Goal: Task Accomplishment & Management: Manage account settings

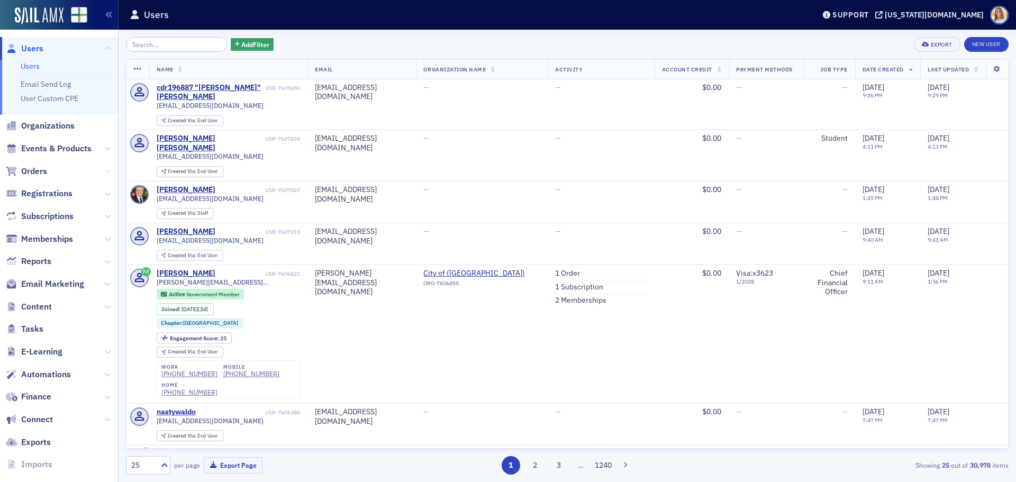
click at [104, 172] on icon at bounding box center [107, 171] width 6 height 6
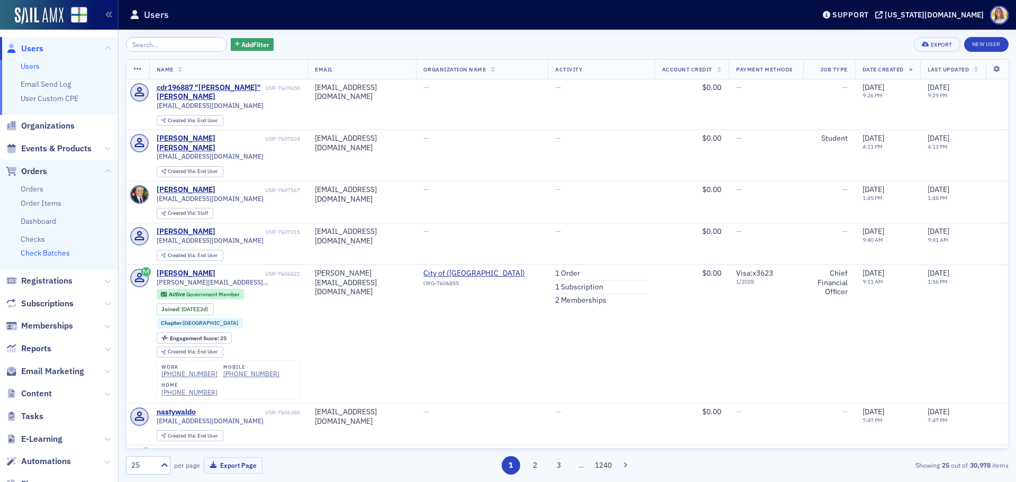
click at [57, 250] on link "Check Batches" at bounding box center [45, 253] width 49 height 10
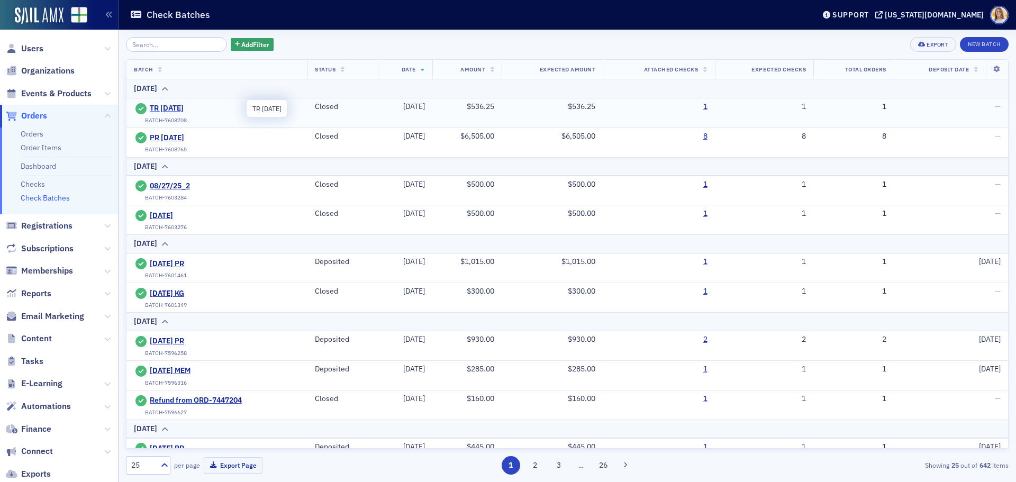
click at [166, 106] on span "TR [DATE]" at bounding box center [198, 109] width 96 height 10
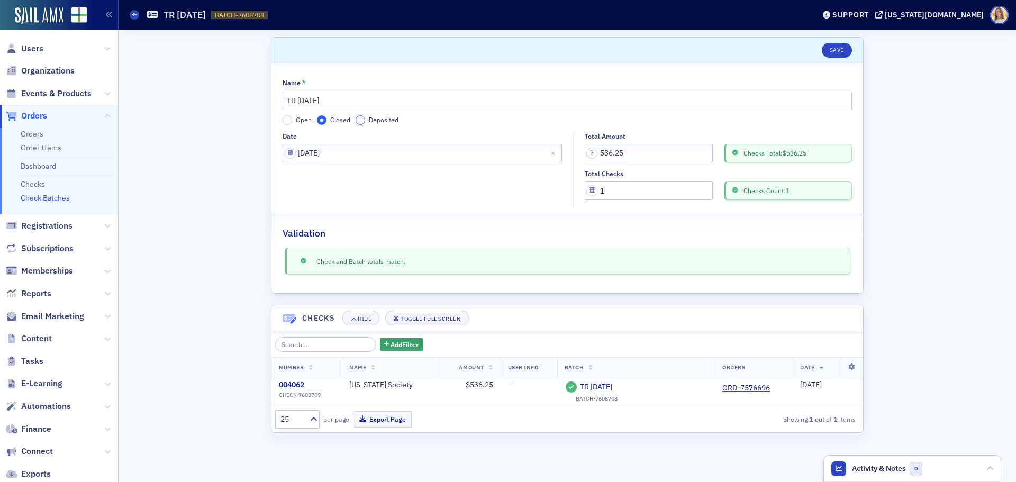
click at [363, 119] on input "Deposited" at bounding box center [361, 120] width 10 height 10
select select "8"
select select "2025"
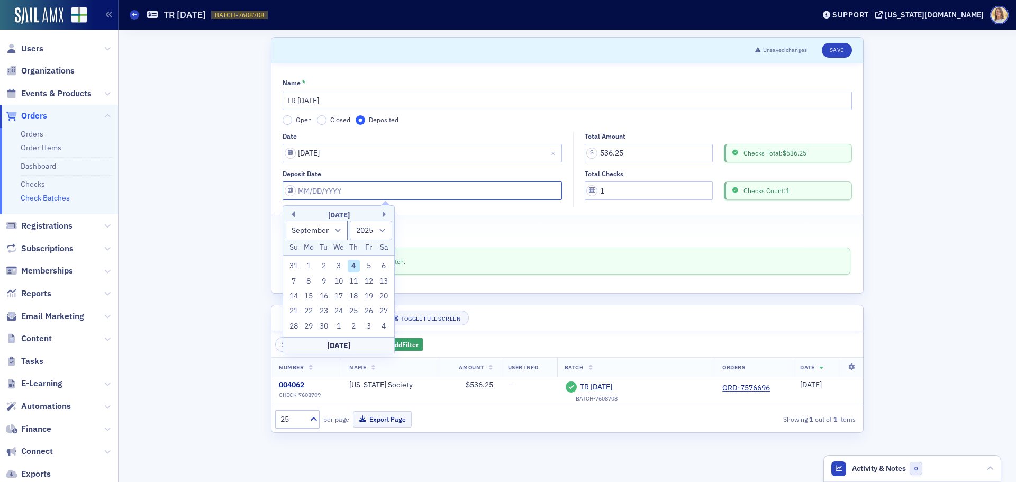
click at [457, 197] on input "Deposit Date" at bounding box center [422, 191] width 279 height 19
click at [338, 266] on div "3" at bounding box center [338, 266] width 13 height 13
type input "[DATE]"
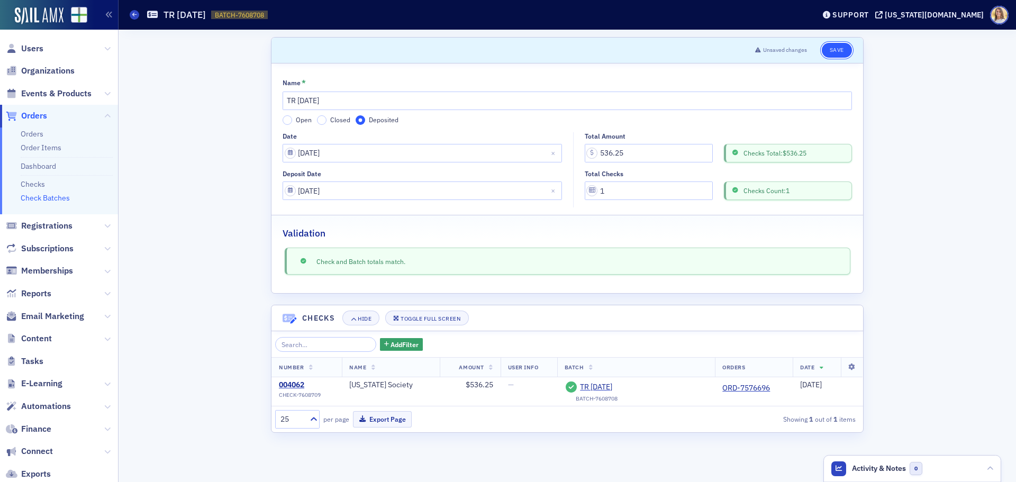
click at [839, 46] on button "Save" at bounding box center [837, 50] width 30 height 15
click at [137, 12] on span at bounding box center [135, 15] width 10 height 10
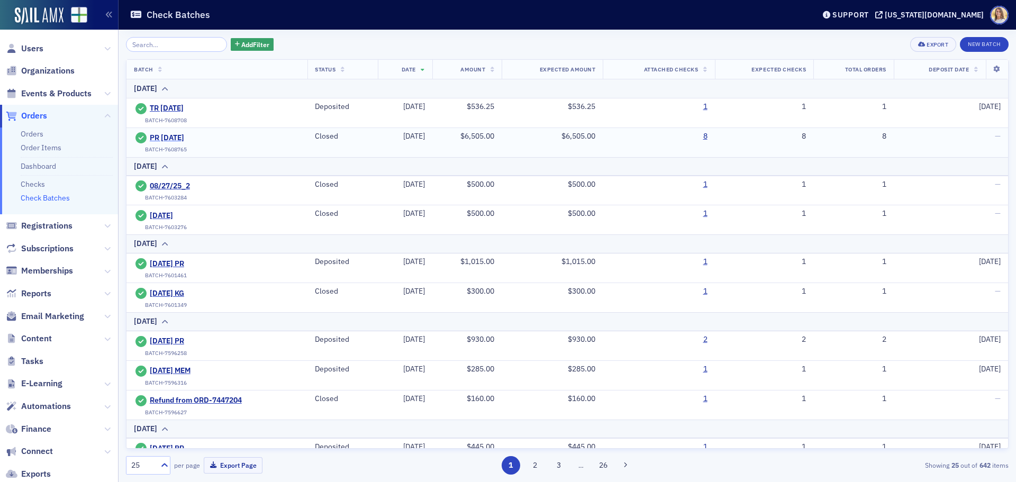
click at [188, 138] on span "PR [DATE]" at bounding box center [198, 138] width 96 height 10
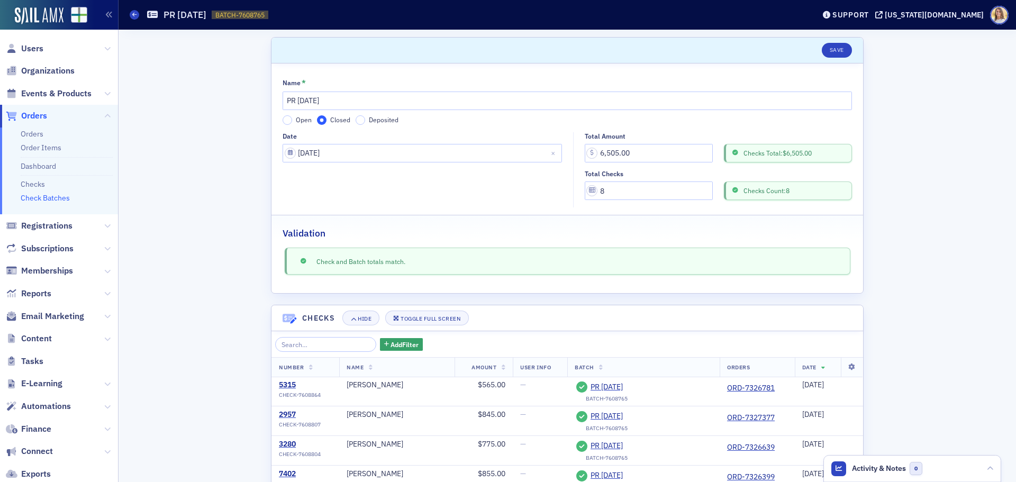
click at [359, 115] on label "Deposited" at bounding box center [377, 120] width 43 height 10
click at [359, 115] on input "Deposited" at bounding box center [361, 120] width 10 height 10
select select "8"
select select "2025"
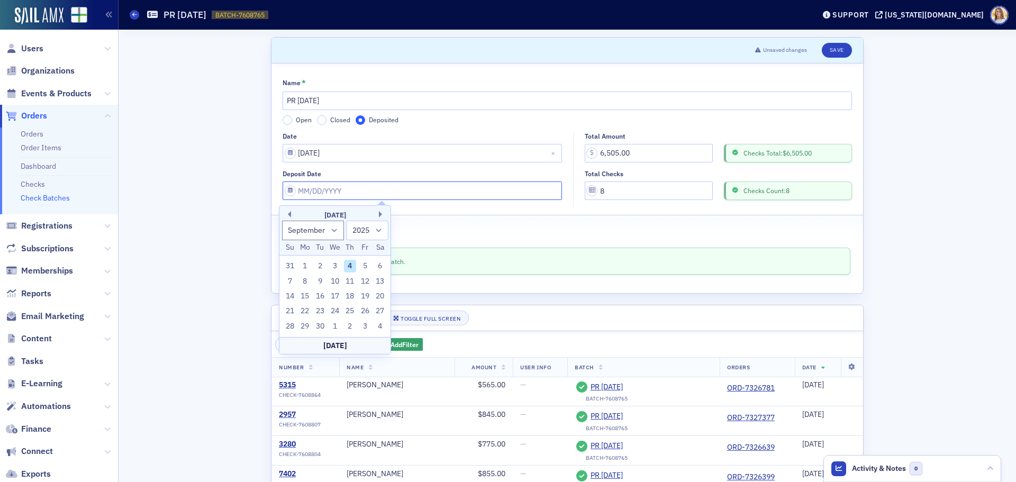
click at [352, 190] on input "Deposit Date" at bounding box center [422, 191] width 279 height 19
click at [340, 265] on div "3" at bounding box center [335, 266] width 13 height 13
type input "[DATE]"
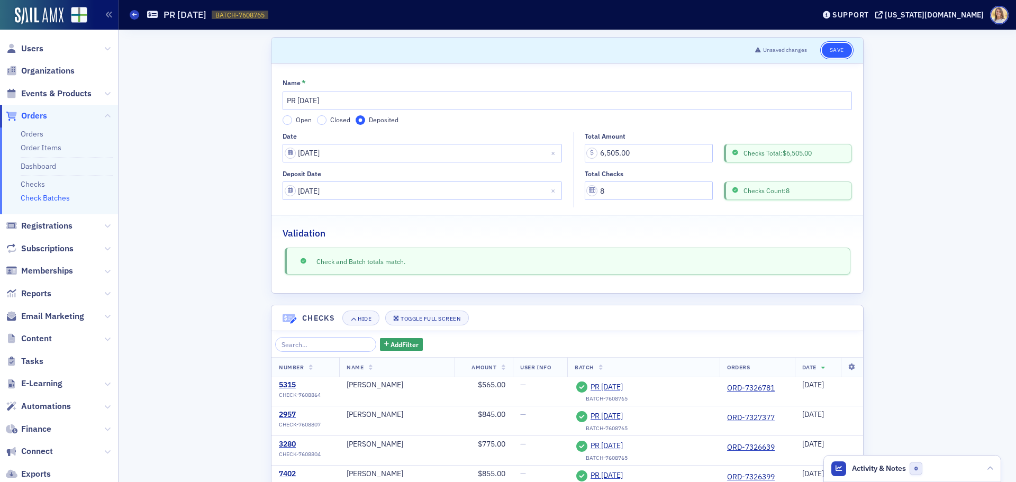
click at [835, 49] on button "Save" at bounding box center [837, 50] width 30 height 15
click at [31, 114] on span "Orders" at bounding box center [34, 116] width 26 height 12
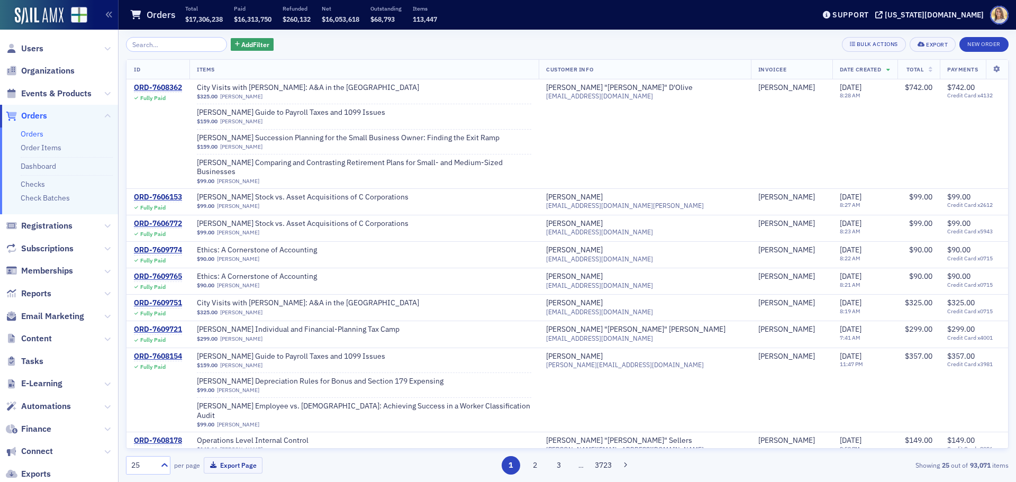
click at [56, 192] on ul "Orders Order Items Dashboard Checks Check Batches" at bounding box center [59, 171] width 118 height 87
click at [57, 195] on link "Check Batches" at bounding box center [45, 198] width 49 height 10
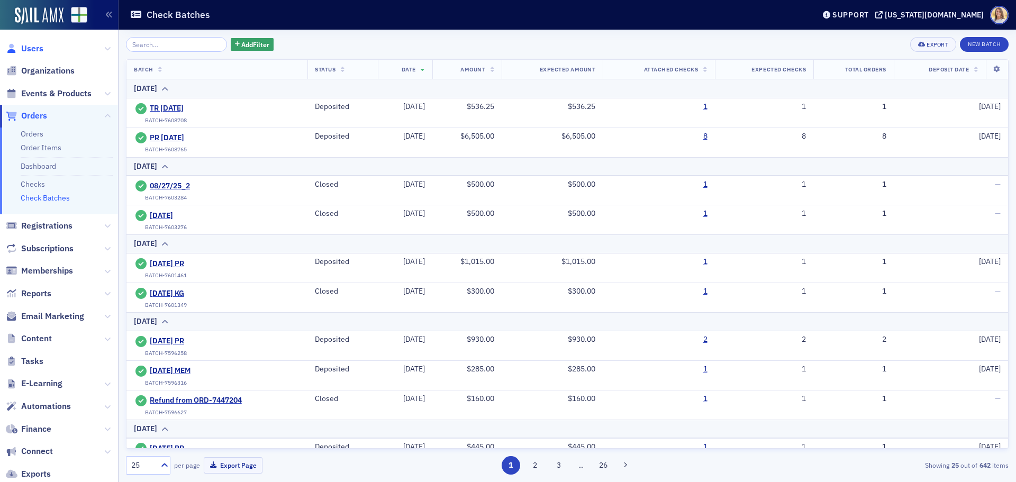
click at [36, 48] on span "Users" at bounding box center [32, 49] width 22 height 12
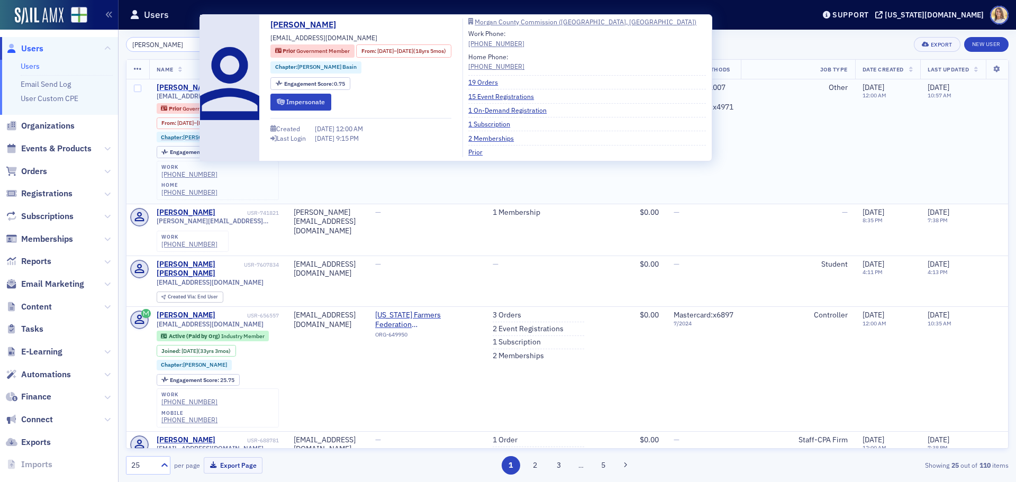
type input "[PERSON_NAME]"
click at [194, 86] on div "[PERSON_NAME]" at bounding box center [186, 88] width 59 height 10
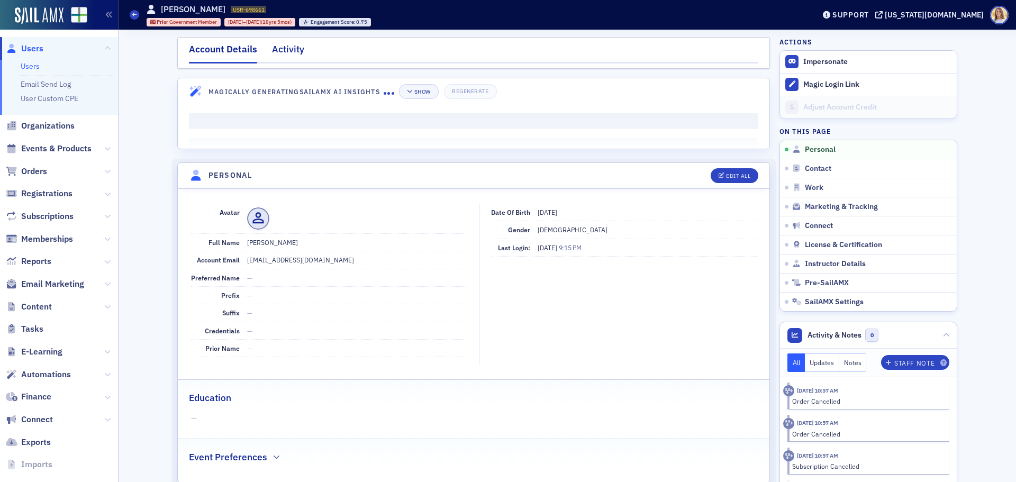
click at [287, 44] on div "Activity" at bounding box center [288, 52] width 32 height 20
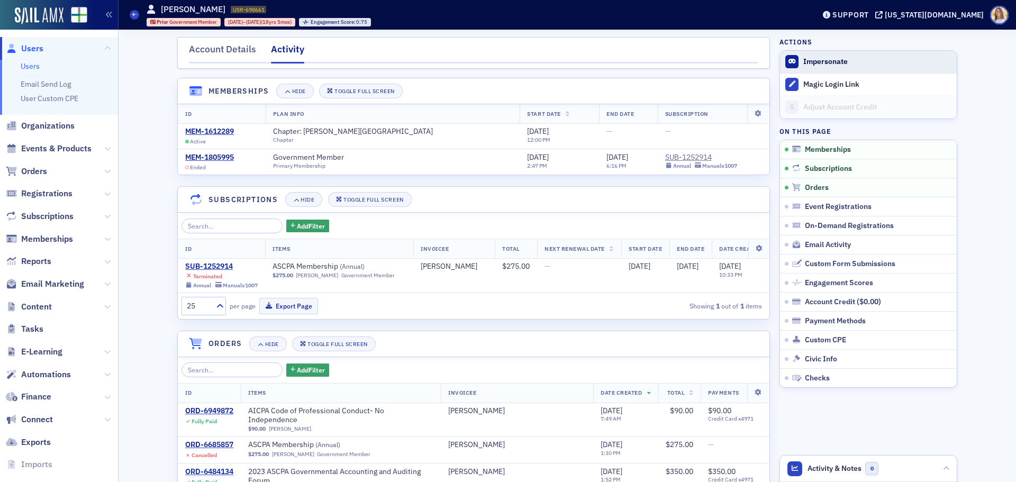
click at [830, 64] on button "Impersonate" at bounding box center [825, 62] width 44 height 10
click at [31, 47] on span "Users" at bounding box center [32, 49] width 22 height 12
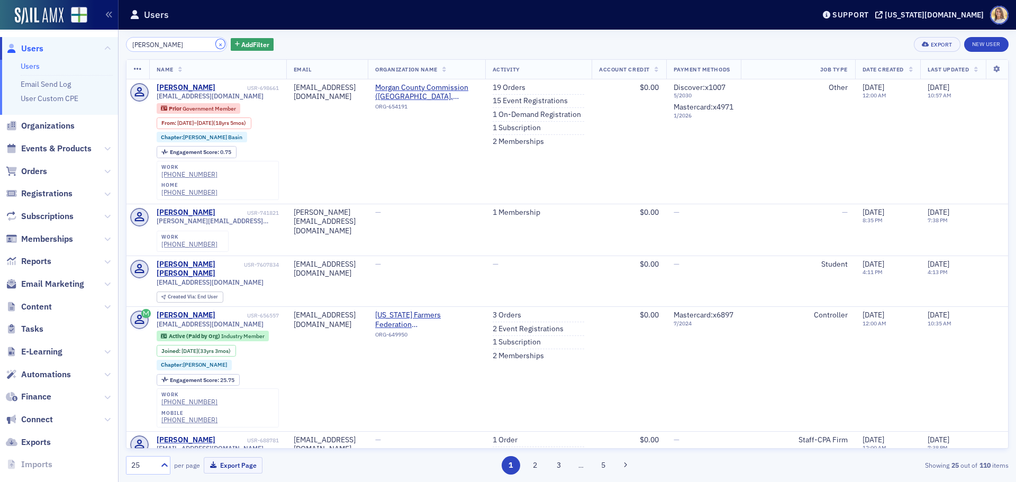
click at [216, 45] on button "×" at bounding box center [221, 44] width 10 height 10
